Goal: Task Accomplishment & Management: Complete application form

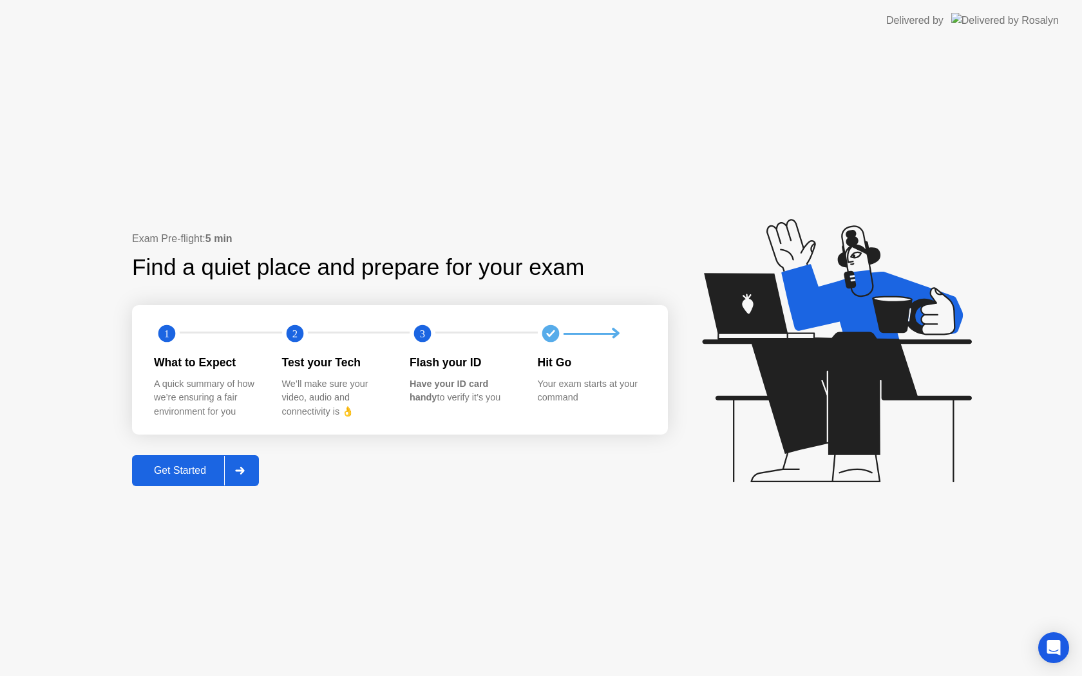
click at [182, 466] on div "Get Started" at bounding box center [180, 471] width 88 height 12
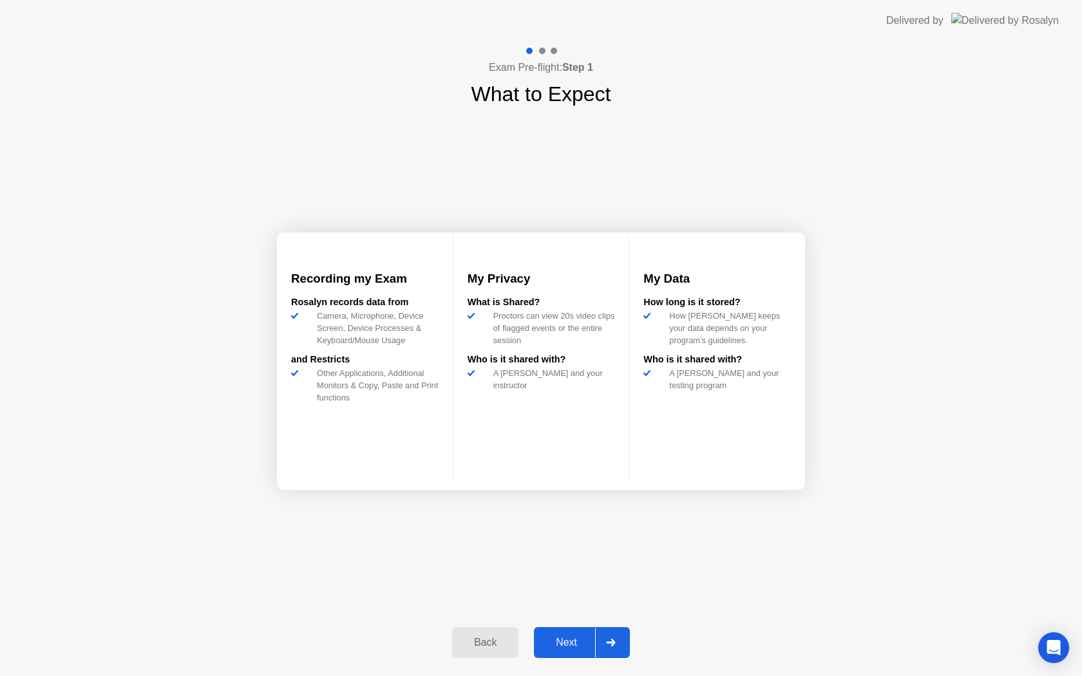
click at [567, 652] on button "Next" at bounding box center [582, 642] width 96 height 31
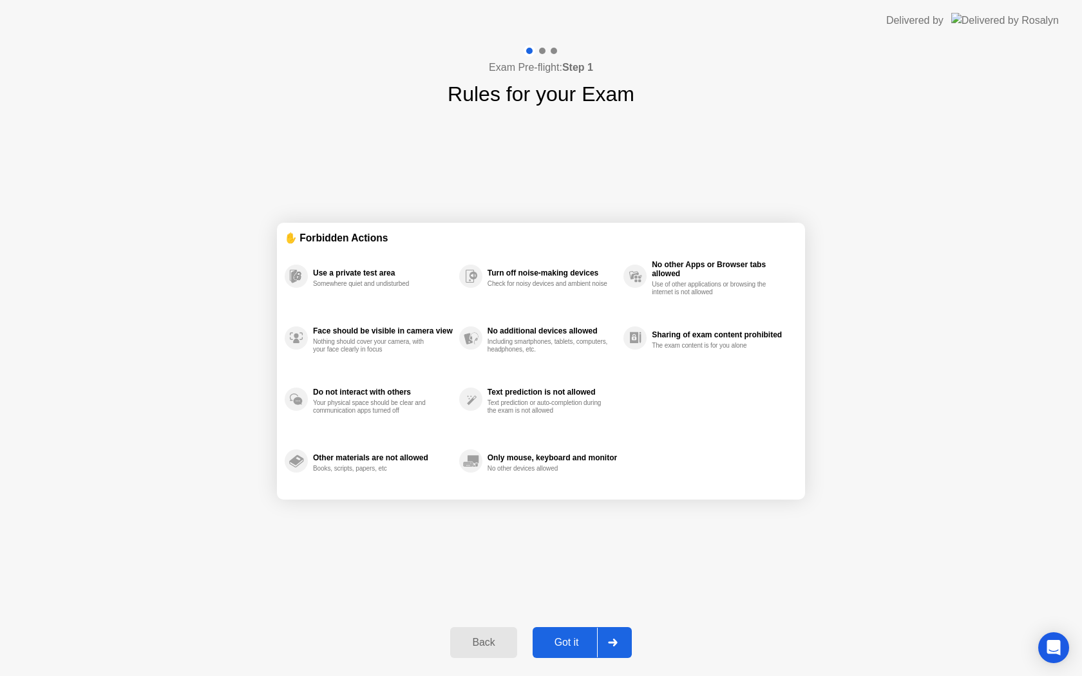
click at [567, 652] on button "Got it" at bounding box center [581, 642] width 99 height 31
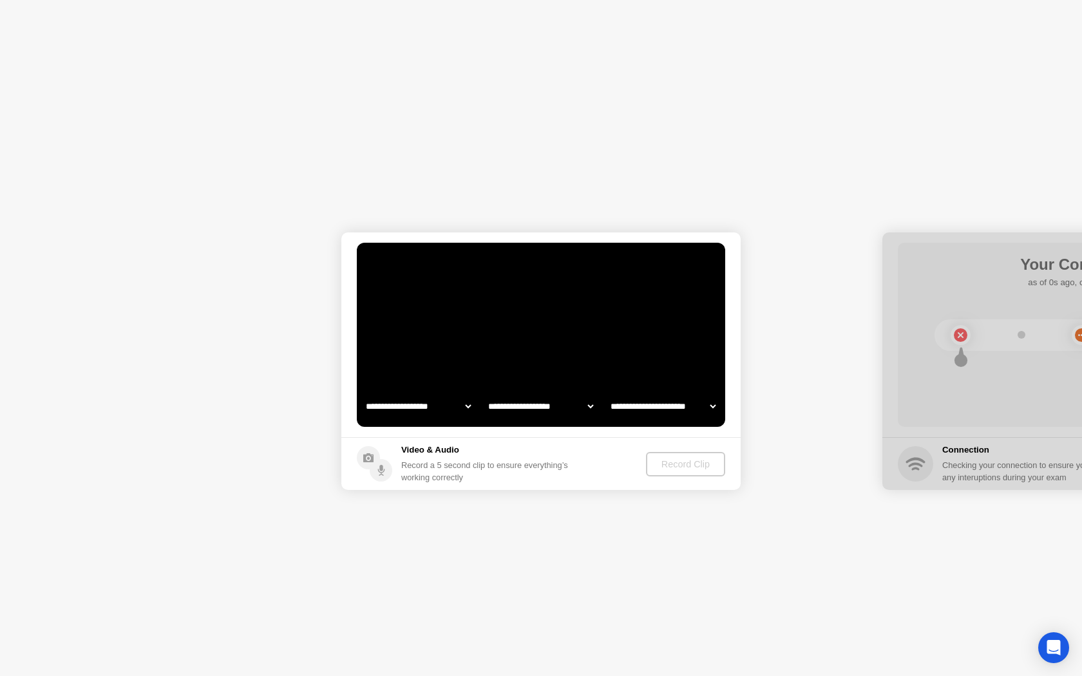
select select "**********"
select select "*******"
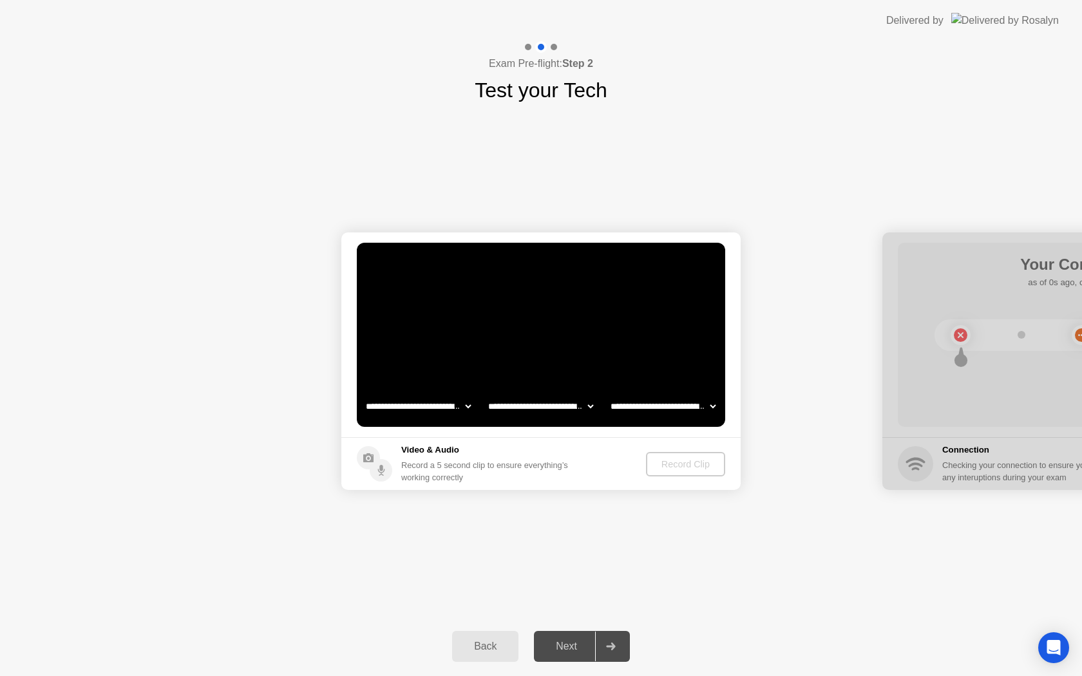
click at [517, 422] on video at bounding box center [541, 335] width 368 height 184
click at [643, 458] on div "Record Clip" at bounding box center [683, 464] width 84 height 24
click at [664, 459] on div "Record Clip" at bounding box center [686, 464] width 69 height 10
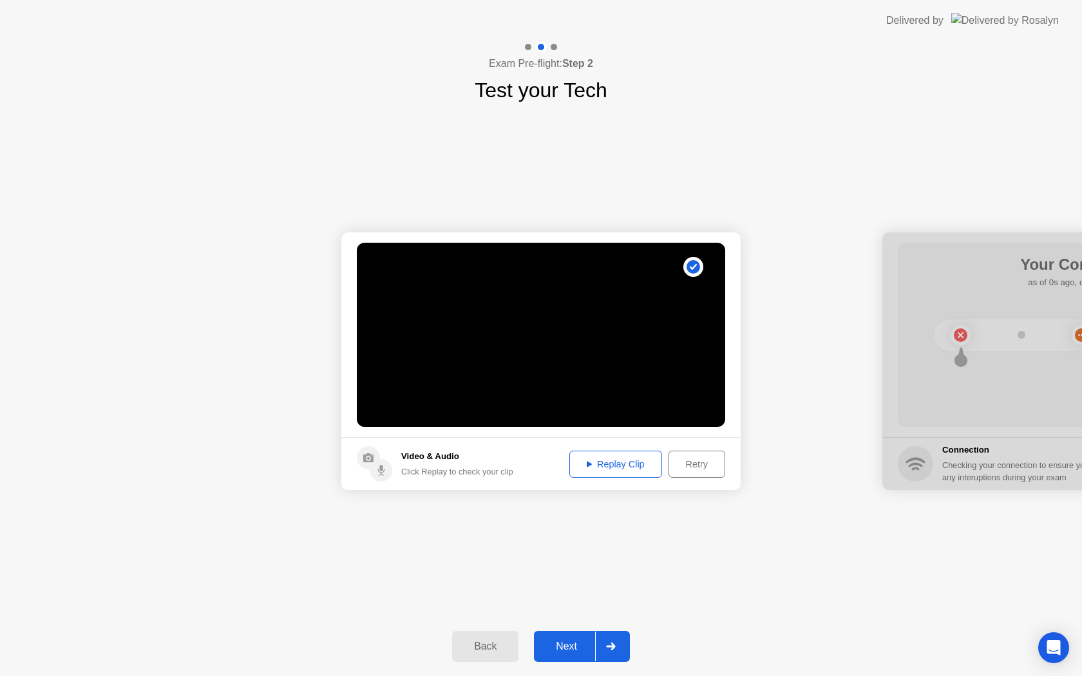
click at [558, 650] on div "Next" at bounding box center [566, 647] width 57 height 12
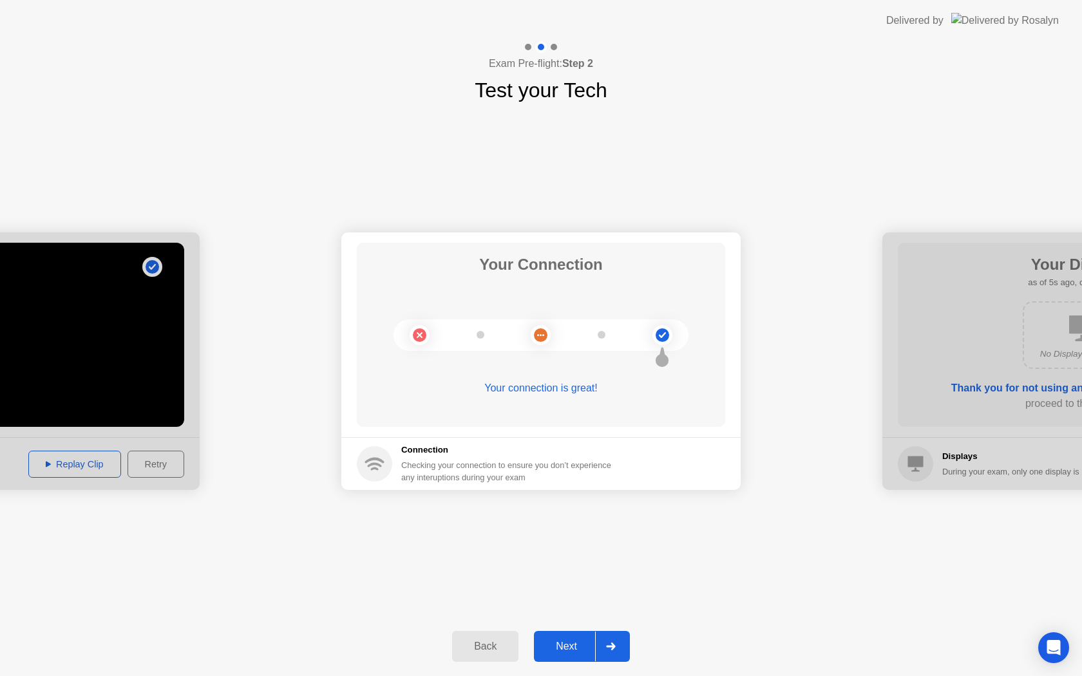
click at [558, 650] on div "Next" at bounding box center [566, 647] width 57 height 12
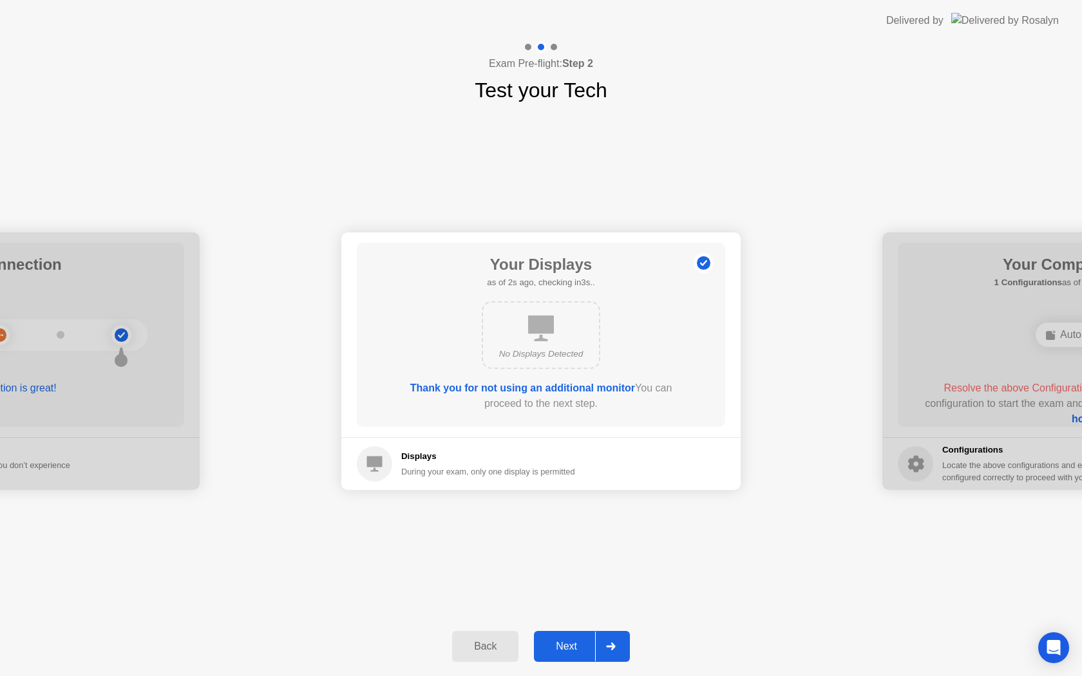
click at [558, 650] on div "Next" at bounding box center [566, 647] width 57 height 12
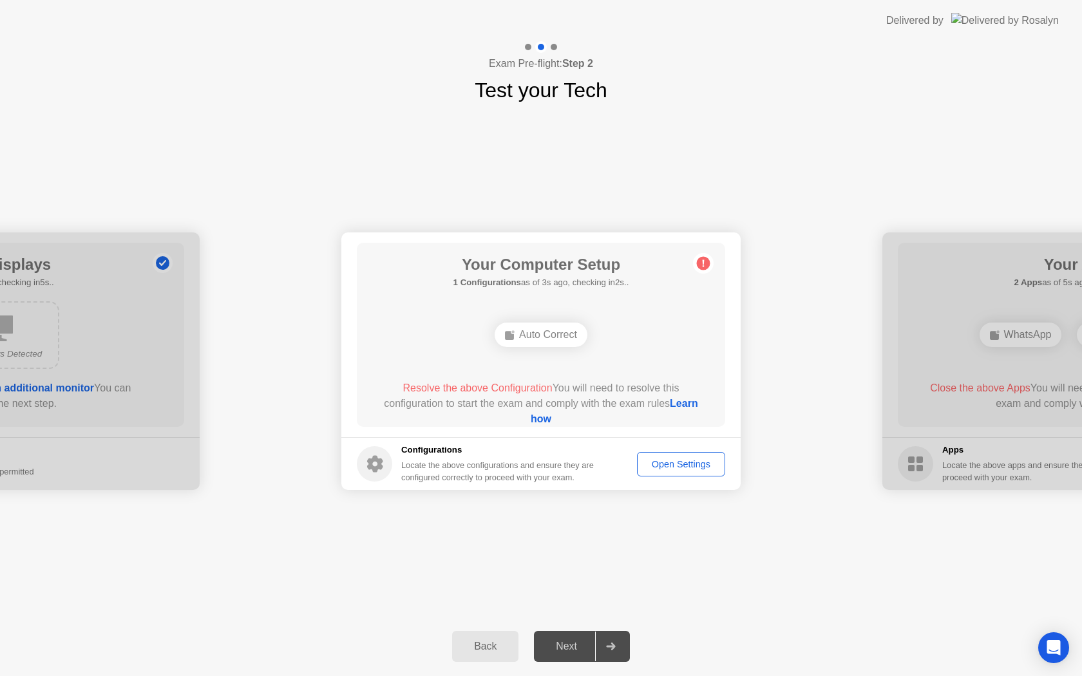
click at [562, 337] on div "Auto Correct" at bounding box center [540, 335] width 93 height 24
click at [500, 386] on span "Resolve the above Configuration" at bounding box center [476, 387] width 149 height 11
click at [524, 391] on span "Resolve the above Configuration" at bounding box center [476, 387] width 149 height 11
click at [477, 456] on h5 "Configurations" at bounding box center [498, 450] width 195 height 13
click at [540, 420] on link "Learn how" at bounding box center [613, 411] width 167 height 26
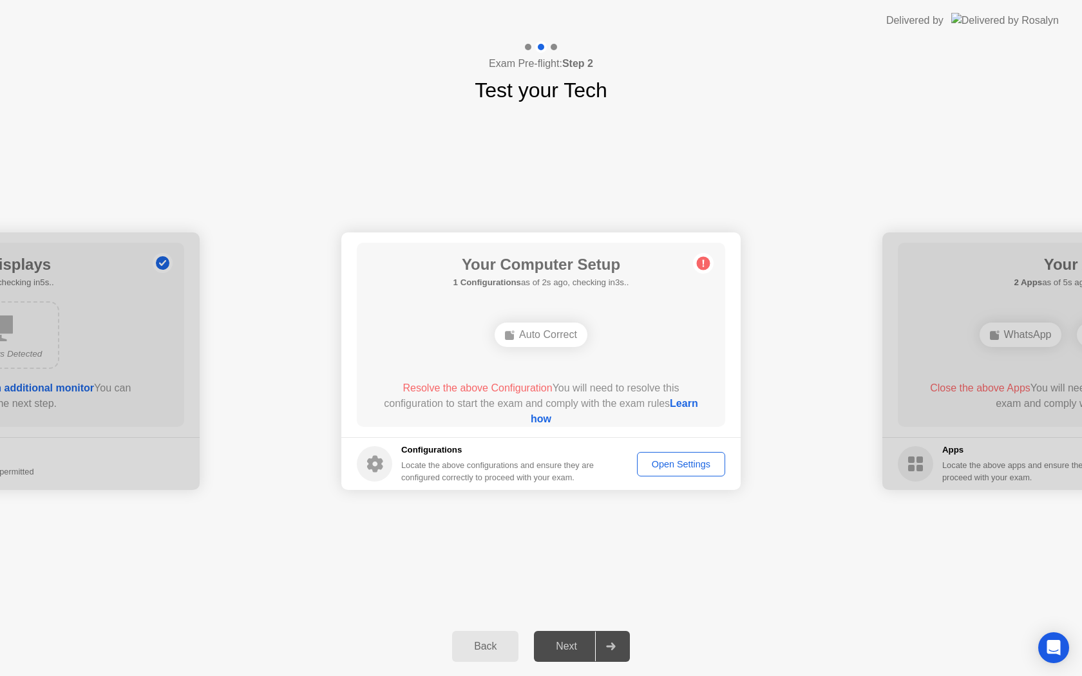
click at [653, 464] on div "Open Settings" at bounding box center [680, 464] width 79 height 10
click at [16, 0] on header "Delivered by" at bounding box center [541, 20] width 1082 height 41
click at [698, 575] on div "**********" at bounding box center [541, 361] width 1082 height 511
click at [599, 529] on div "**********" at bounding box center [541, 361] width 1082 height 511
click at [550, 348] on div "Auto Correct" at bounding box center [540, 334] width 295 height 35
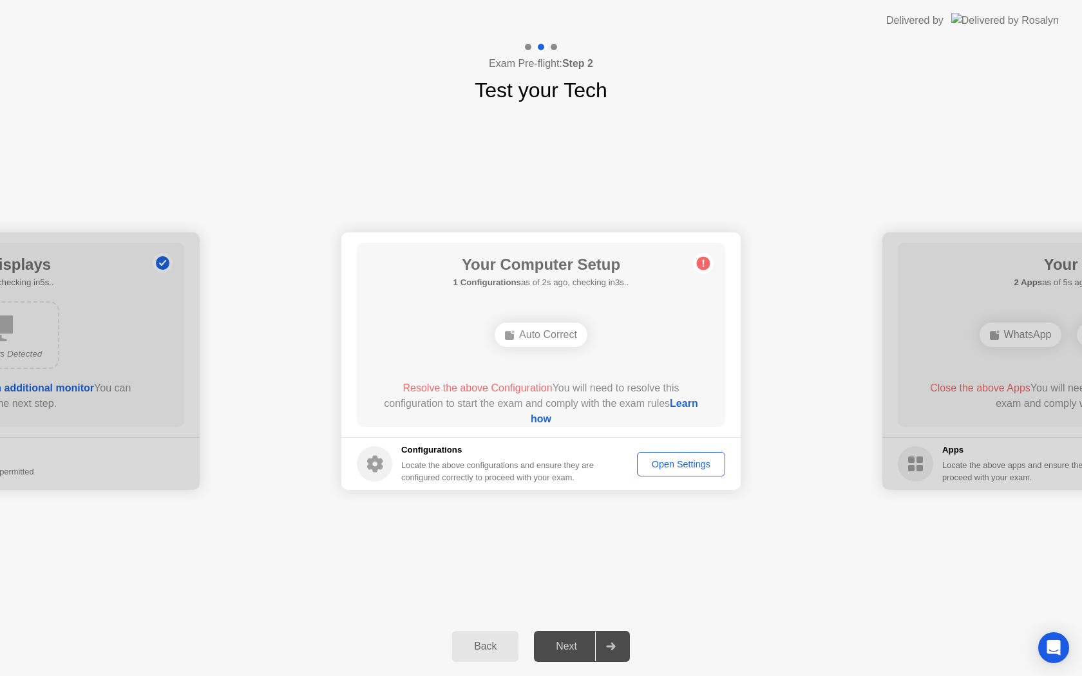
click at [572, 333] on div "Auto Correct" at bounding box center [540, 335] width 93 height 24
click at [699, 248] on div "Your Computer Setup 1 Configurations as of 2s ago, checking in3s.. Auto Correct…" at bounding box center [541, 335] width 368 height 184
click at [699, 268] on circle at bounding box center [704, 264] width 14 height 14
click at [568, 650] on div "Next" at bounding box center [566, 647] width 57 height 12
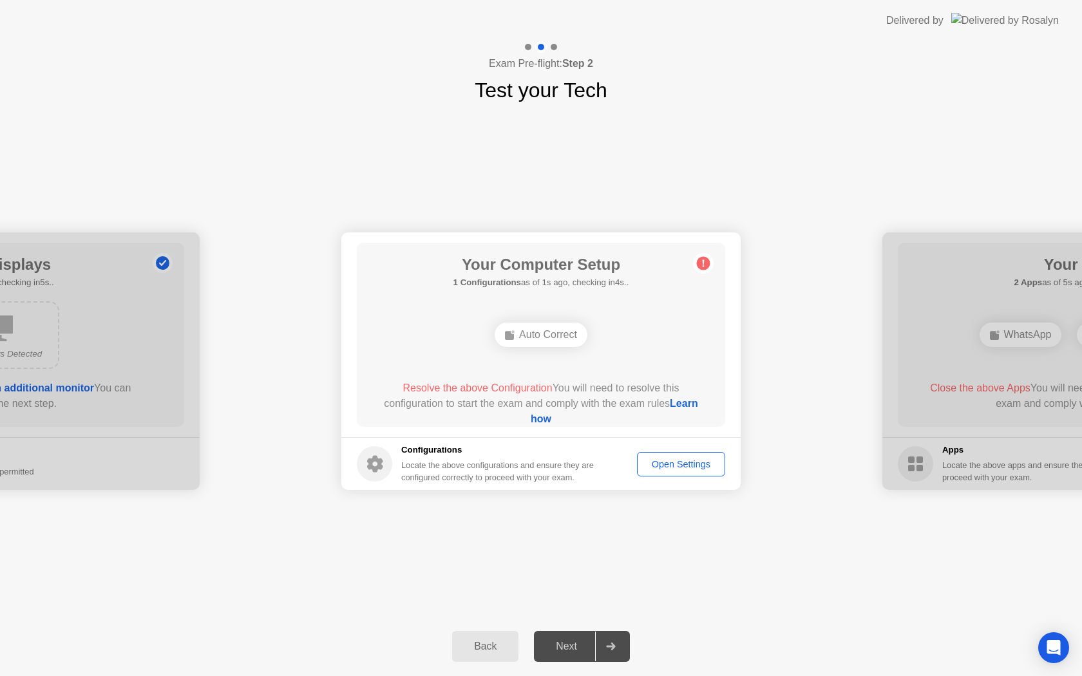
click at [666, 463] on div "Open Settings" at bounding box center [680, 464] width 79 height 10
click at [547, 413] on link "Learn how" at bounding box center [613, 411] width 167 height 26
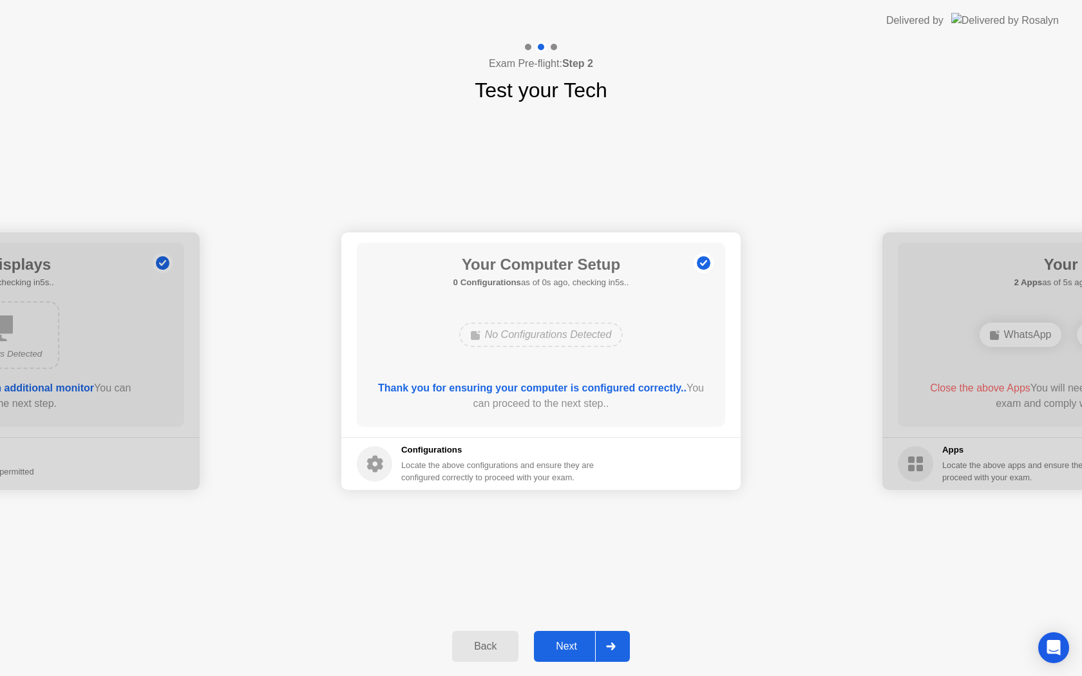
click at [527, 363] on div "Your Computer Setup 0 Configurations as of 0s ago, checking in5s.. No Configura…" at bounding box center [541, 335] width 368 height 184
click at [570, 641] on div "Next" at bounding box center [566, 647] width 57 height 12
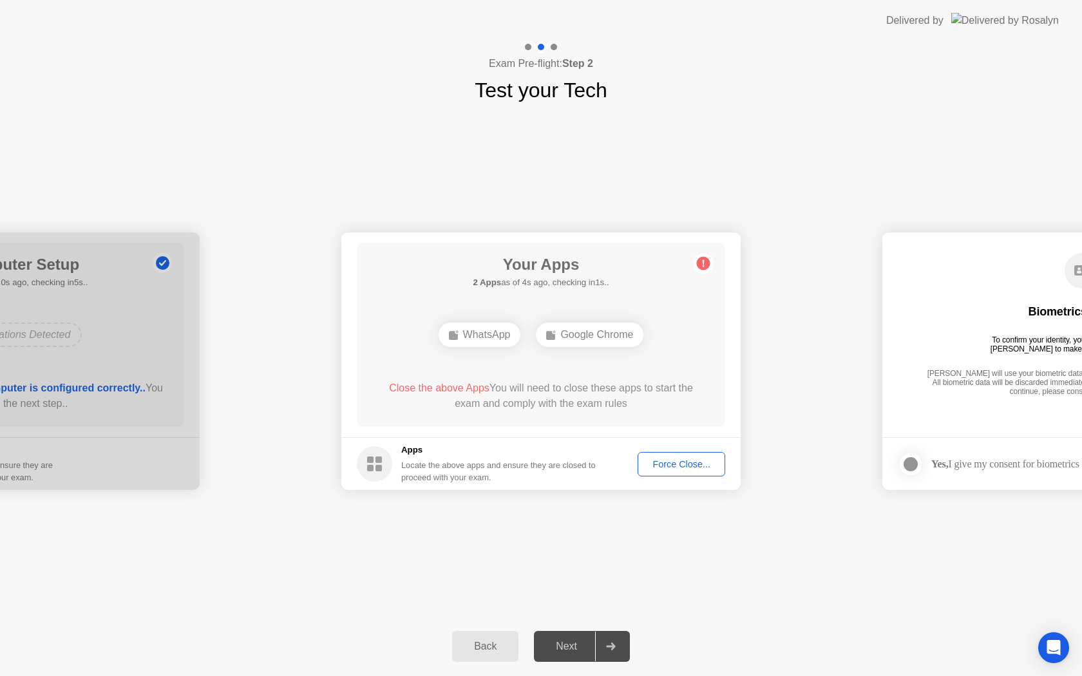
click at [624, 420] on div "Your Apps 2 Apps as of 4s ago, checking in1s.. WhatsApp Google Chrome Close the…" at bounding box center [541, 335] width 368 height 184
click at [557, 337] on div "WhatsApp" at bounding box center [541, 335] width 82 height 24
click at [672, 455] on button "Force Close..." at bounding box center [681, 464] width 88 height 24
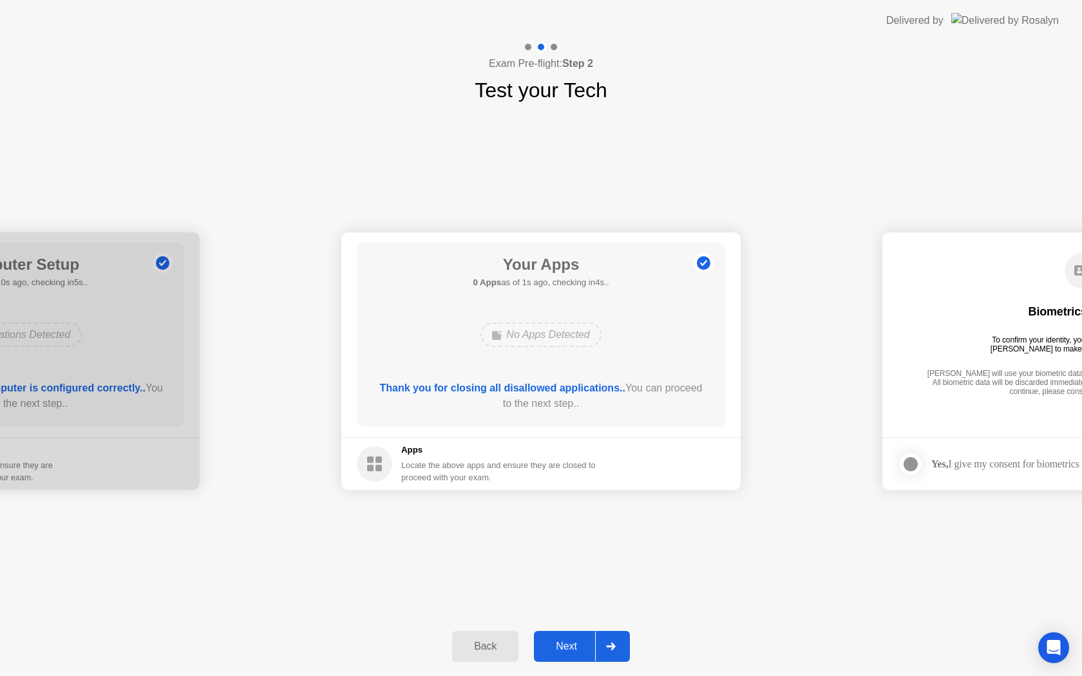
click at [567, 654] on button "Next" at bounding box center [582, 646] width 96 height 31
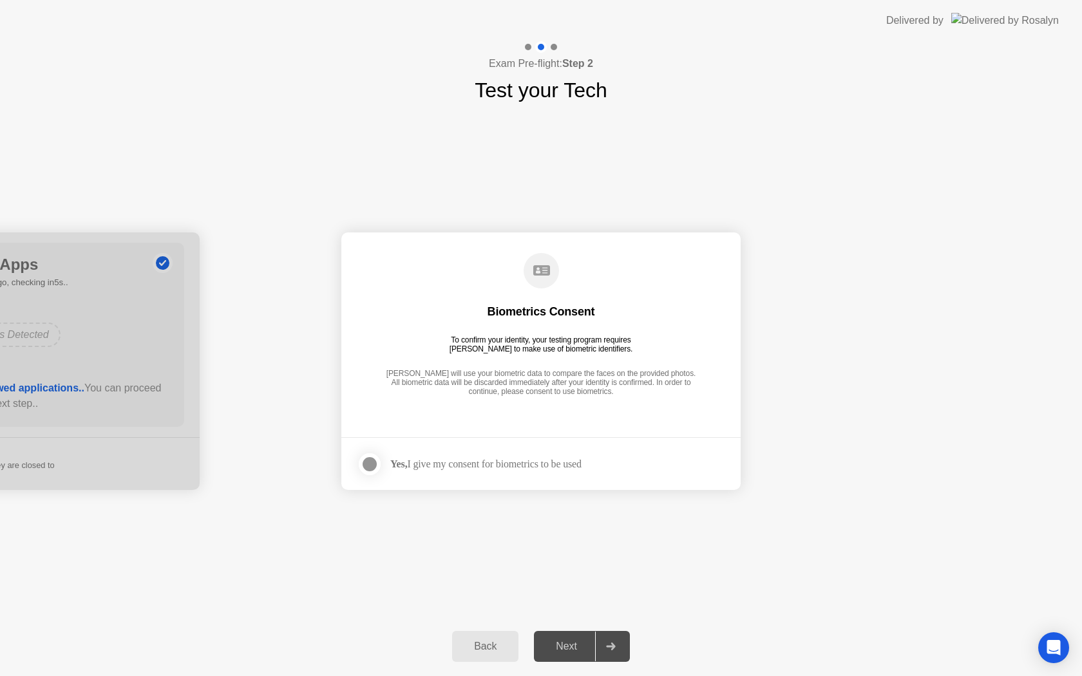
click at [507, 464] on div "Yes, I give my consent for biometrics to be used" at bounding box center [485, 464] width 191 height 12
click at [376, 462] on div at bounding box center [369, 463] width 15 height 15
click at [580, 641] on div "Next" at bounding box center [566, 647] width 57 height 12
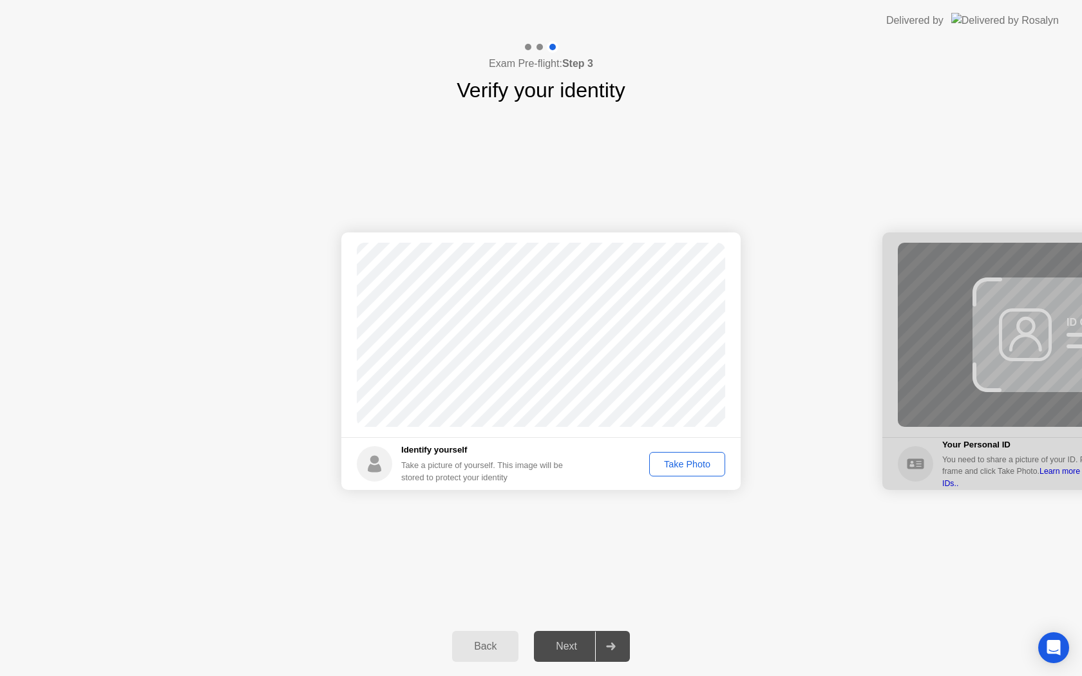
click at [682, 459] on div "Take Photo" at bounding box center [686, 464] width 67 height 10
click at [572, 647] on div "Next" at bounding box center [566, 647] width 57 height 12
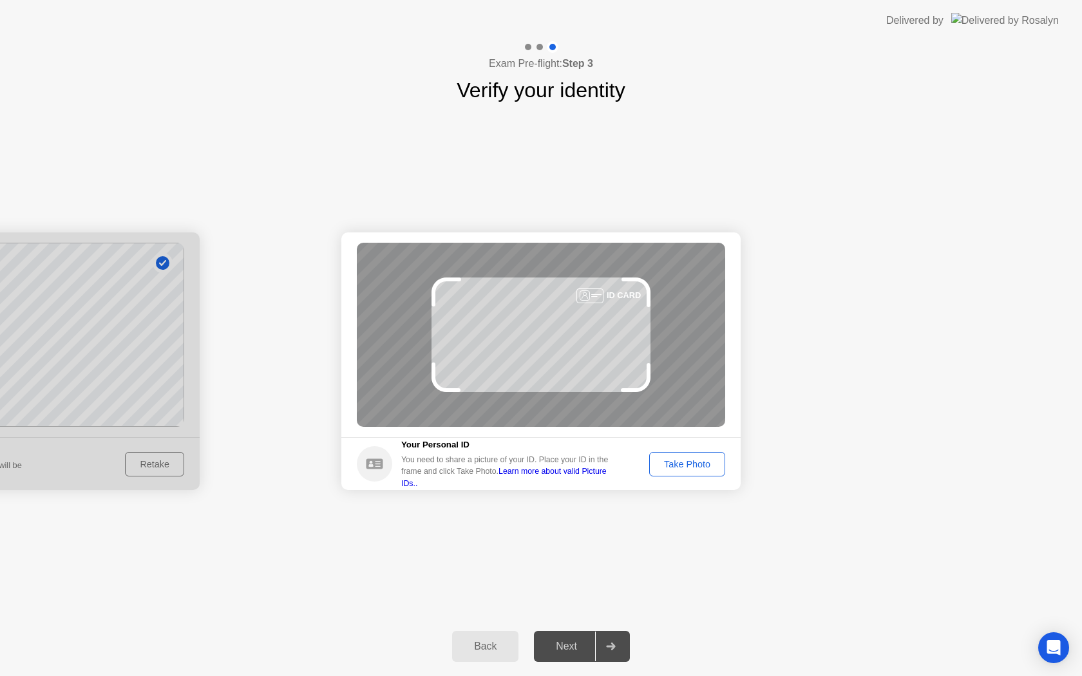
click at [681, 459] on div "Take Photo" at bounding box center [686, 464] width 67 height 10
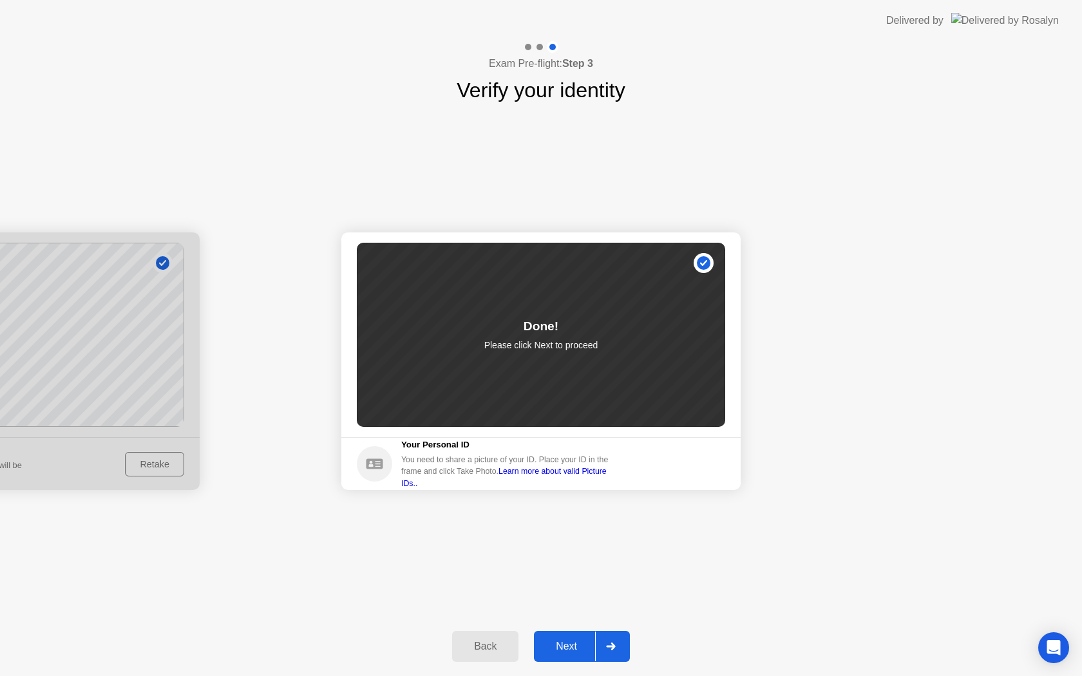
click at [568, 646] on div "Next" at bounding box center [566, 647] width 57 height 12
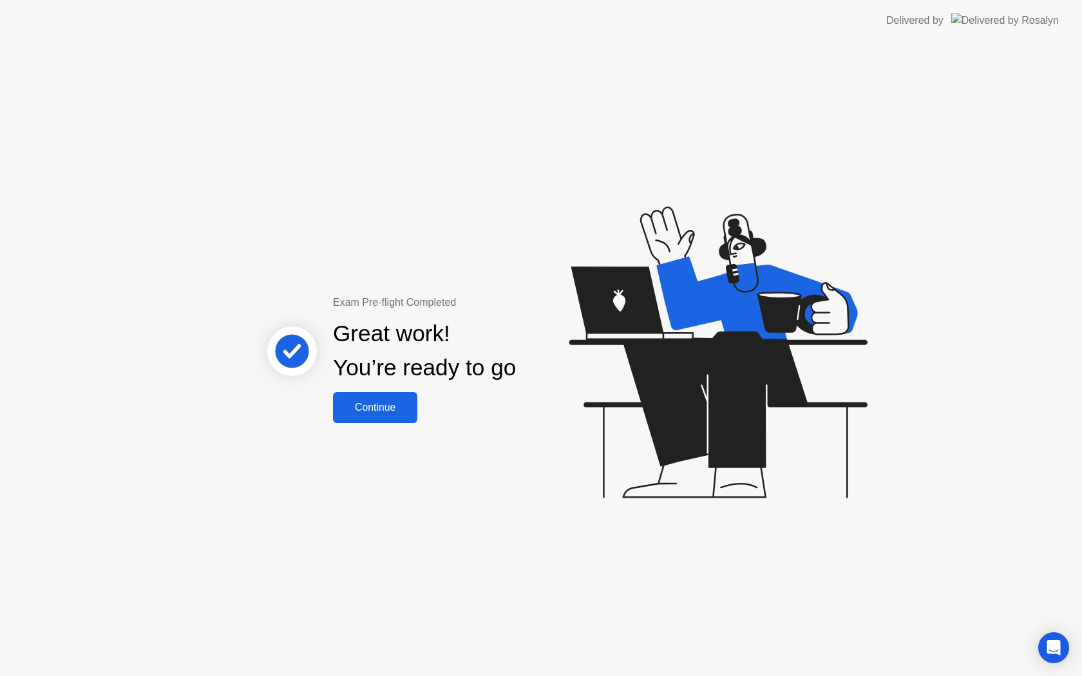
click at [399, 415] on button "Continue" at bounding box center [375, 407] width 84 height 31
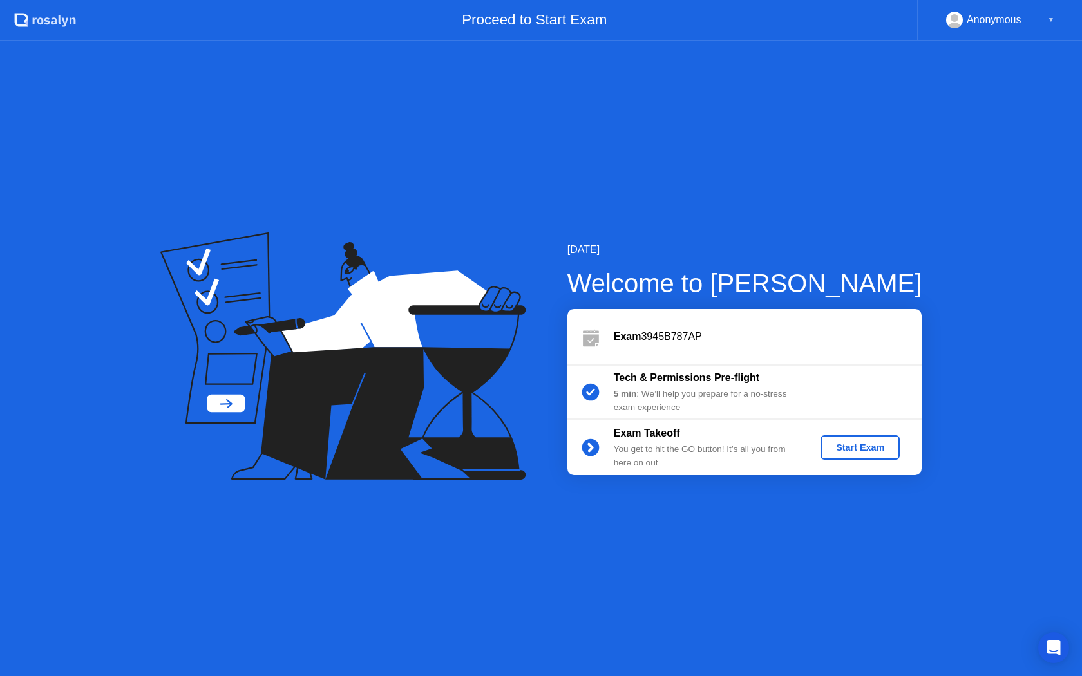
click at [877, 436] on button "Start Exam" at bounding box center [859, 447] width 79 height 24
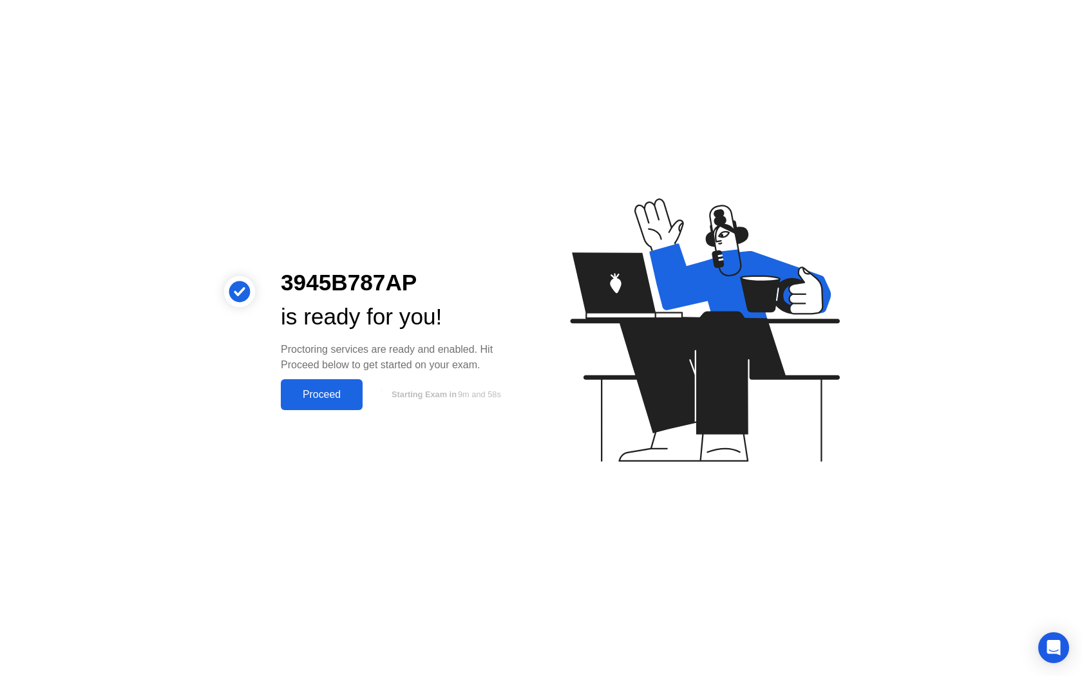
click at [306, 393] on div "Proceed" at bounding box center [322, 395] width 74 height 12
